Goal: Find specific page/section: Find specific page/section

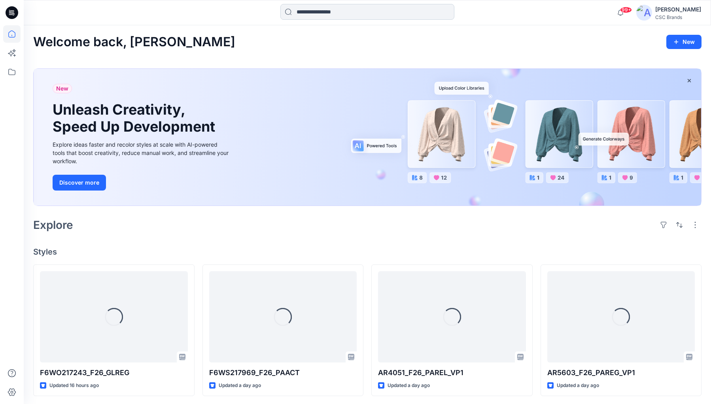
click at [354, 15] on input at bounding box center [367, 12] width 174 height 16
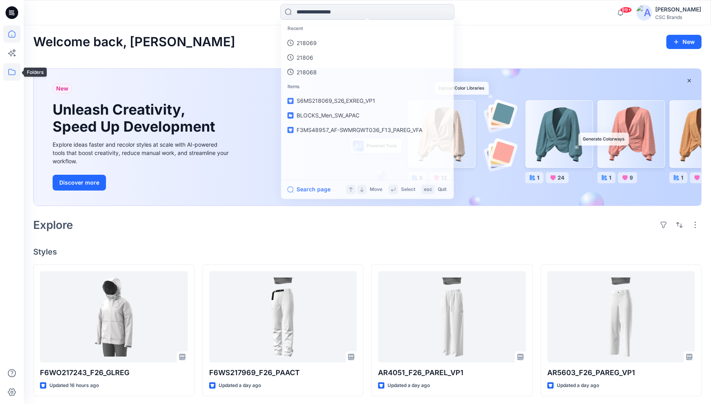
click at [17, 70] on icon at bounding box center [11, 71] width 17 height 17
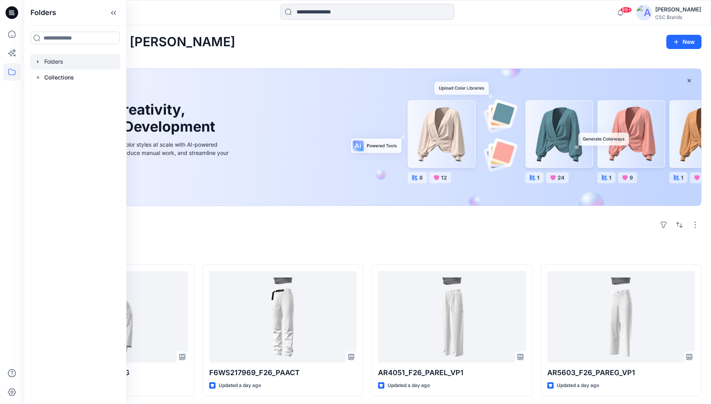
click at [63, 65] on div at bounding box center [75, 62] width 90 height 16
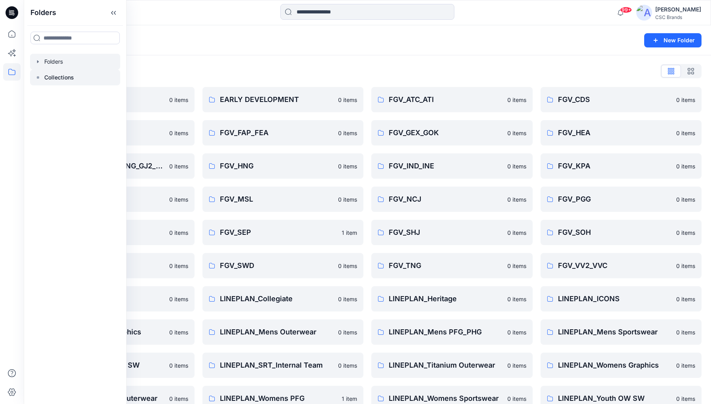
click at [40, 78] on icon at bounding box center [38, 77] width 6 height 6
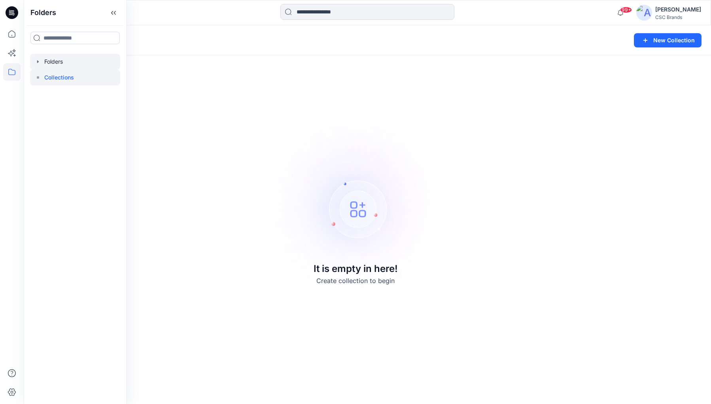
click at [65, 62] on div at bounding box center [75, 62] width 90 height 16
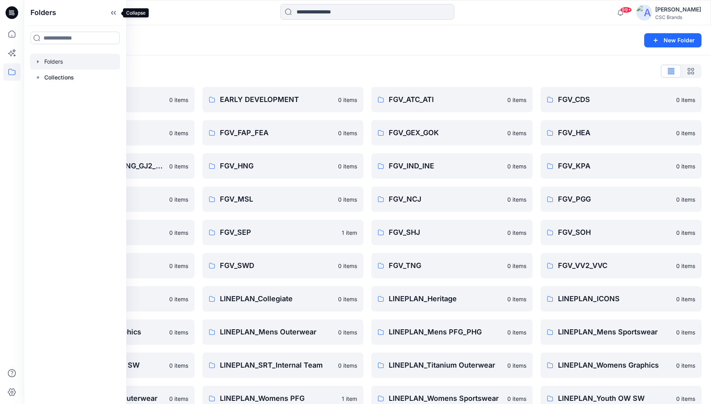
click at [115, 13] on icon at bounding box center [113, 12] width 13 height 13
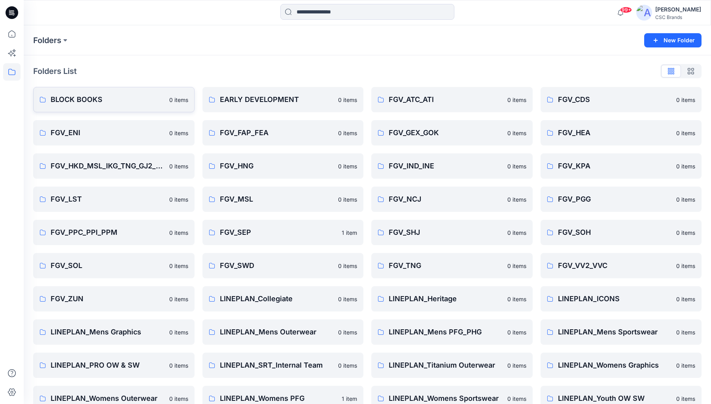
click at [131, 101] on p "BLOCK BOOKS" at bounding box center [108, 99] width 114 height 11
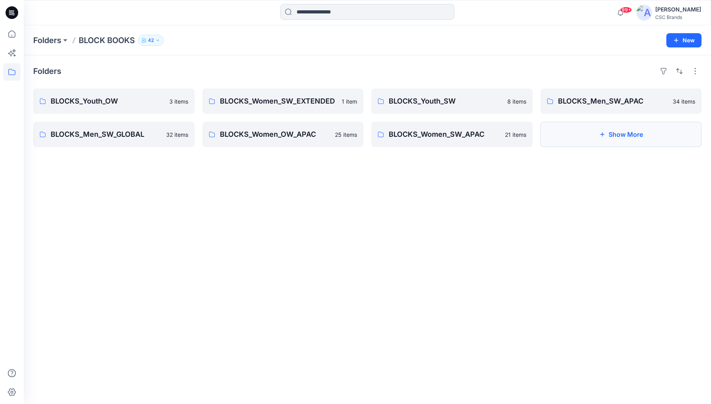
click at [628, 139] on button "Show More" at bounding box center [621, 134] width 161 height 25
